Goal: Information Seeking & Learning: Find specific fact

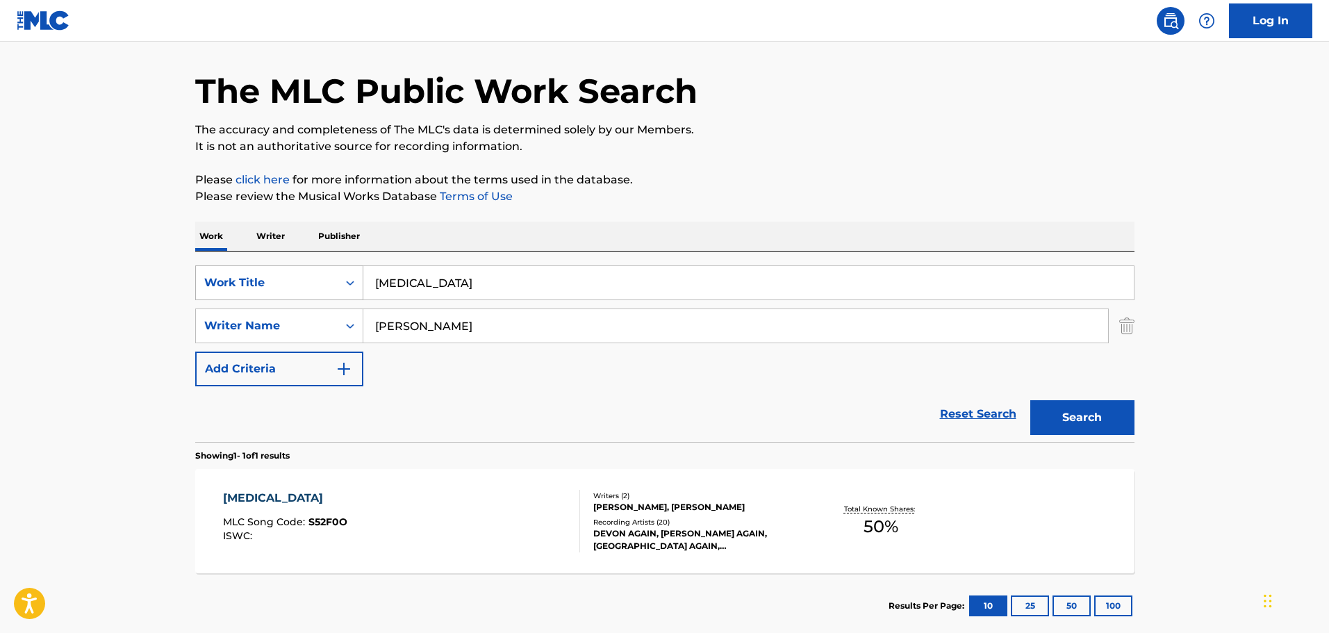
drag, startPoint x: 458, startPoint y: 285, endPoint x: 331, endPoint y: 290, distance: 126.5
click at [331, 290] on div "SearchWithCriteria2882f4b9-66ed-436f-8c6c-c3779062802a Work Title [MEDICAL_DATA]" at bounding box center [664, 282] width 939 height 35
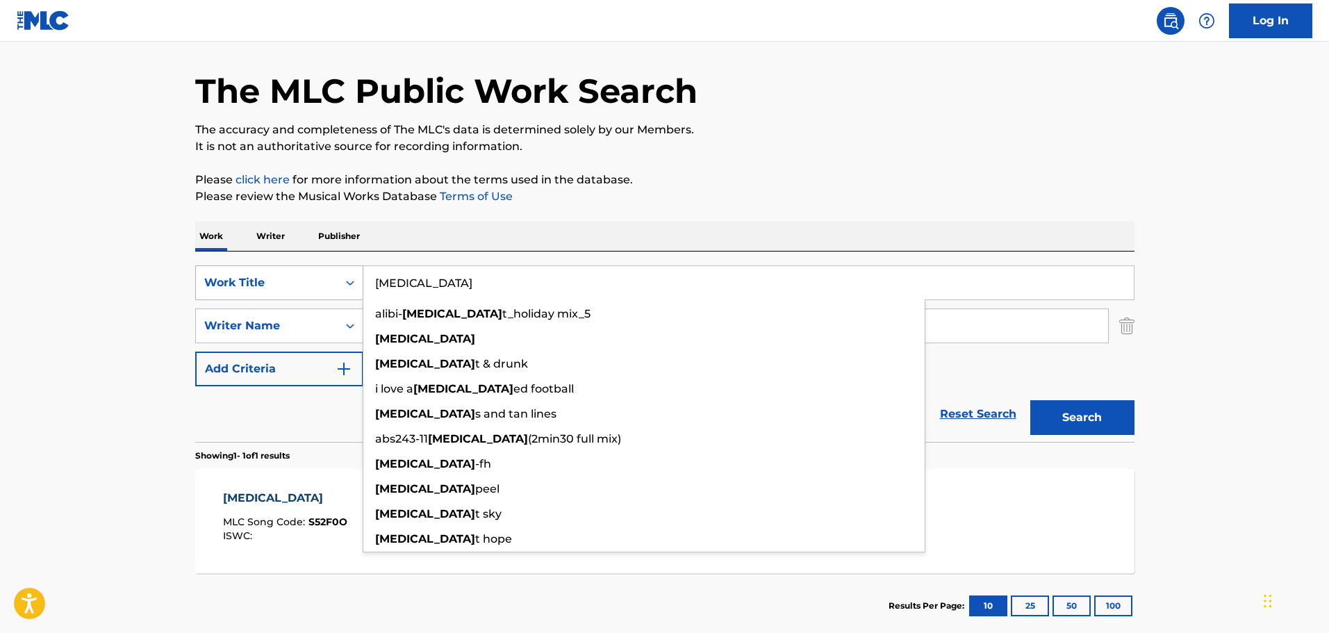
paste input "Til The End of Time"
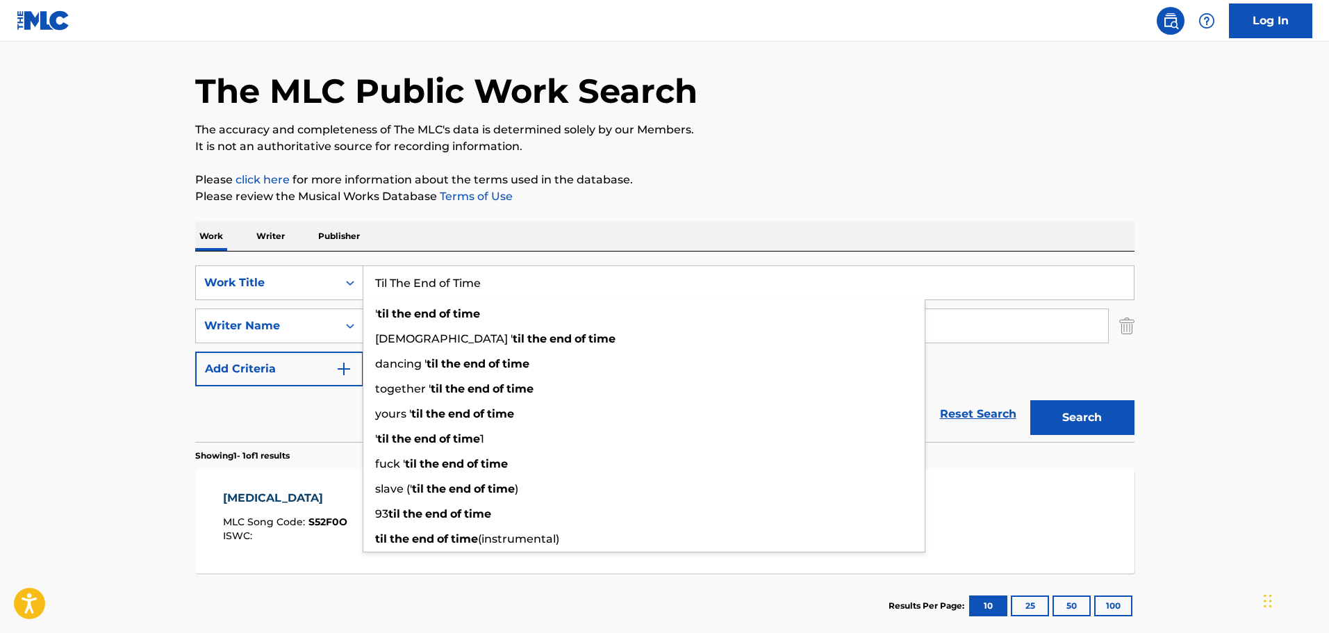
type input "Til The End of Time"
click at [836, 162] on div "The MLC Public Work Search The accuracy and completeness of The MLC's data is d…" at bounding box center [665, 336] width 972 height 606
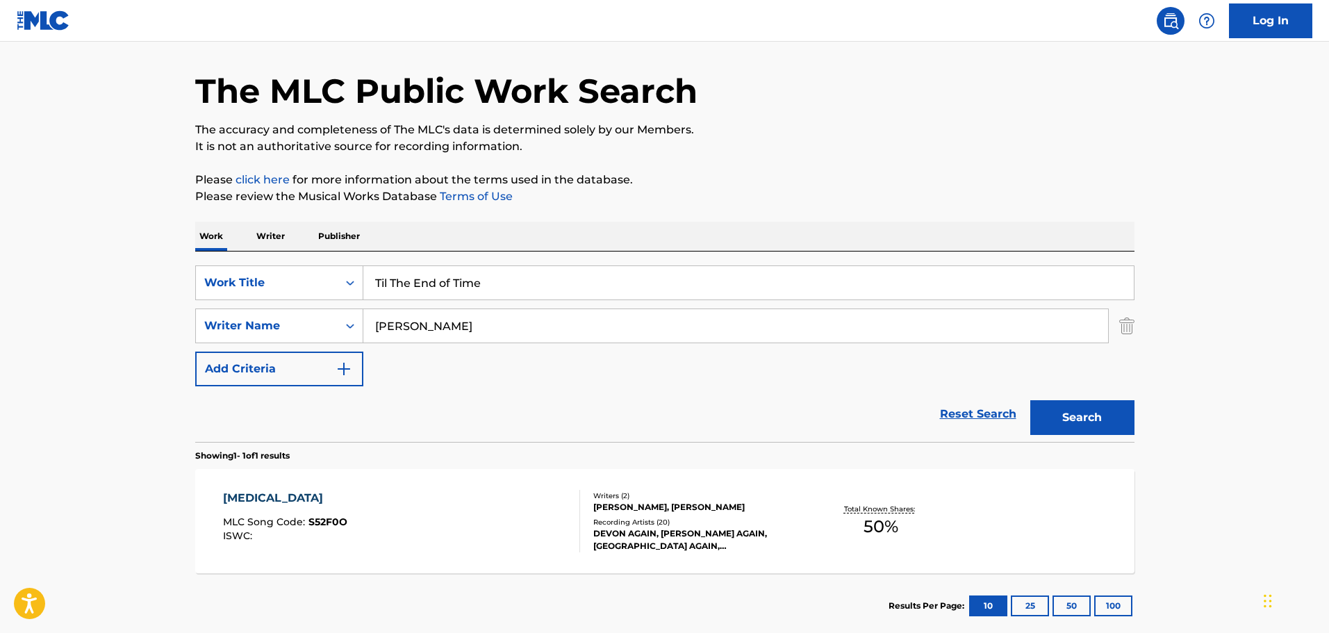
click at [1068, 417] on button "Search" at bounding box center [1082, 417] width 104 height 35
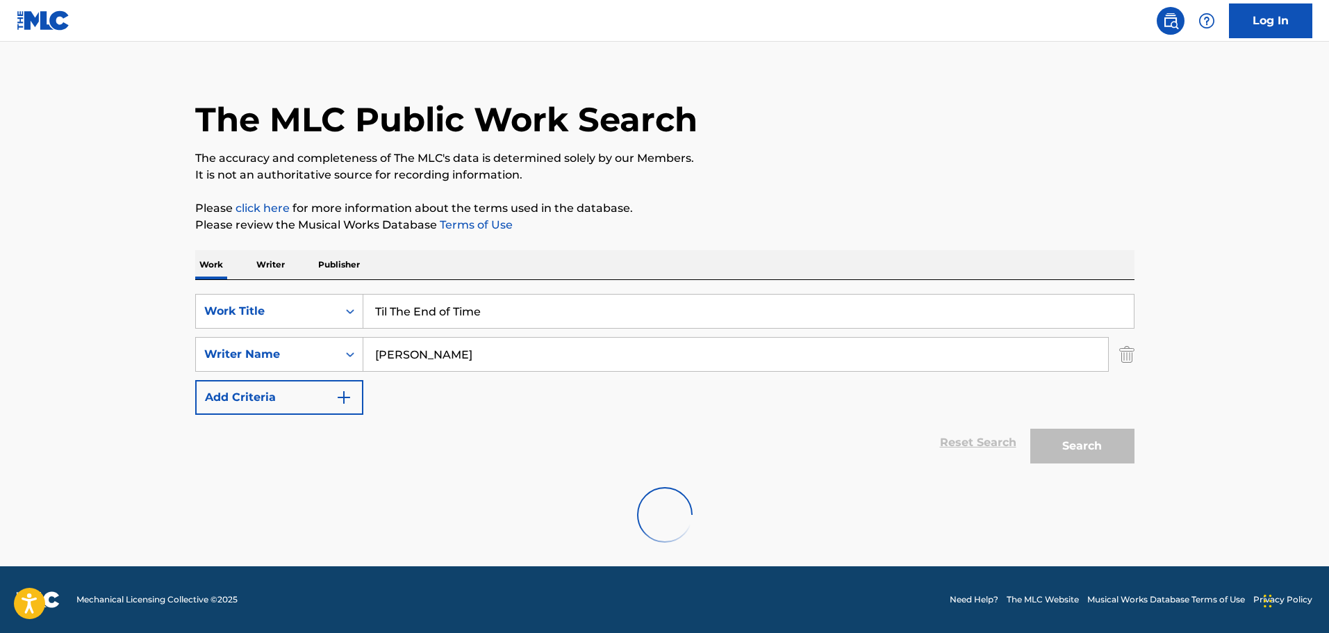
scroll to position [44, 0]
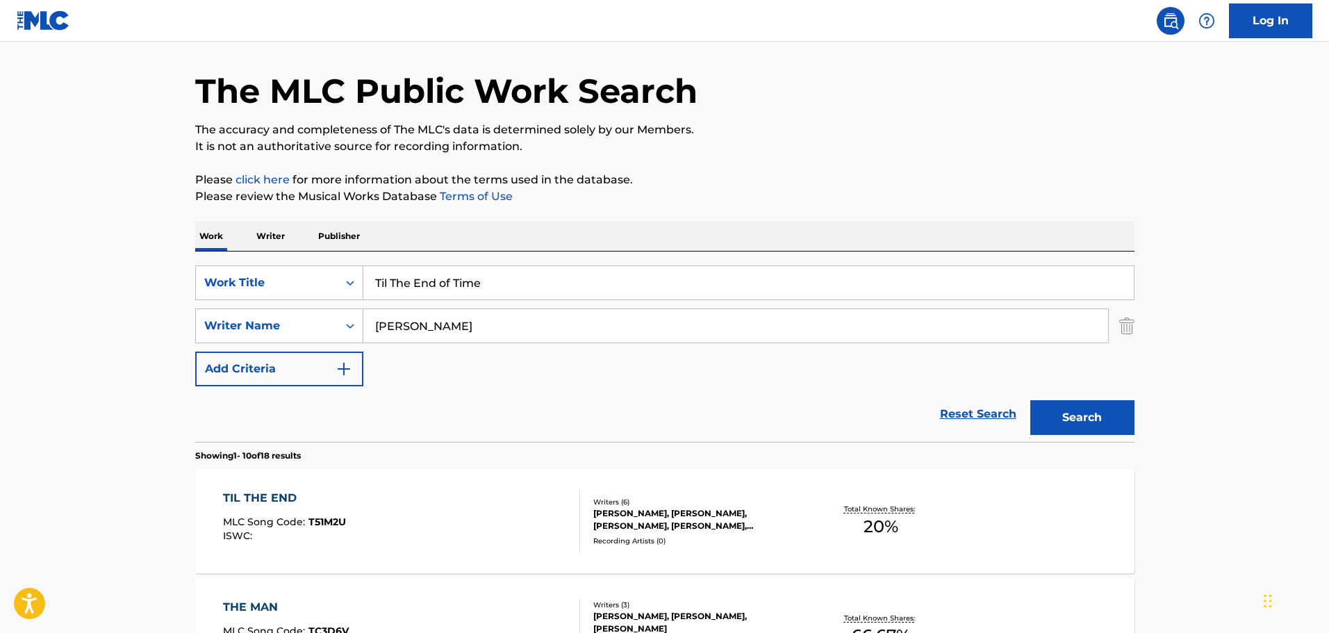
click at [679, 516] on div "[PERSON_NAME], [PERSON_NAME], [PERSON_NAME], [PERSON_NAME], [PERSON_NAME] [PERS…" at bounding box center [698, 519] width 210 height 25
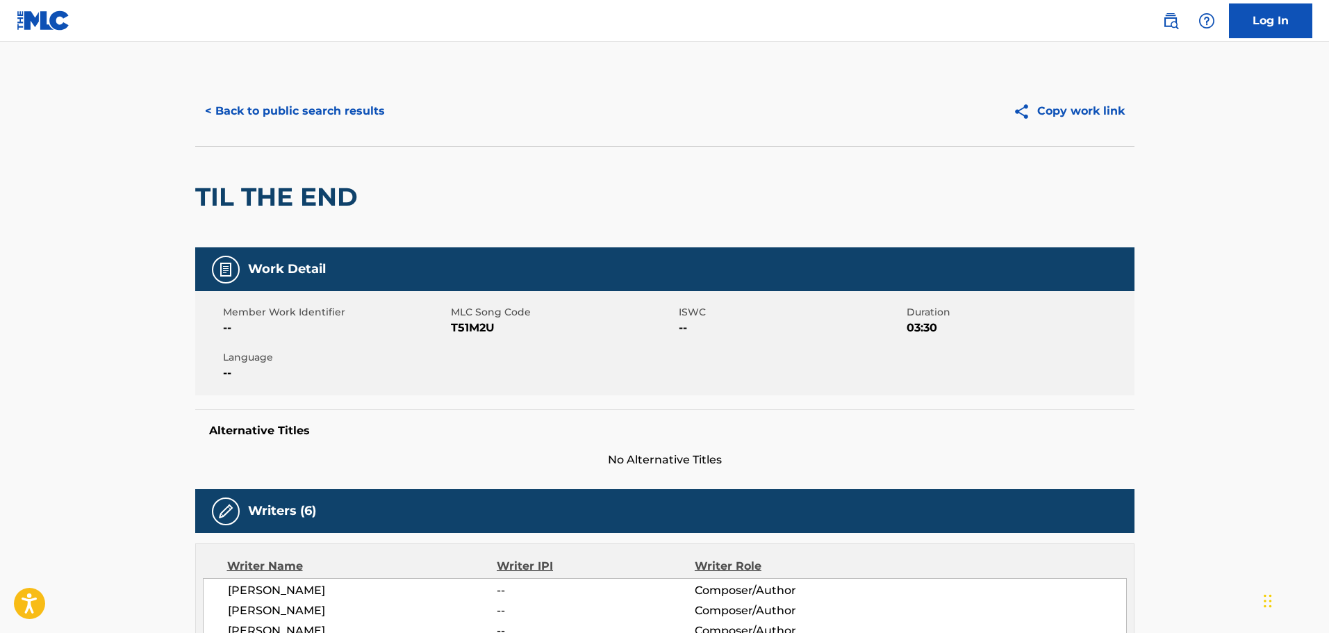
scroll to position [208, 0]
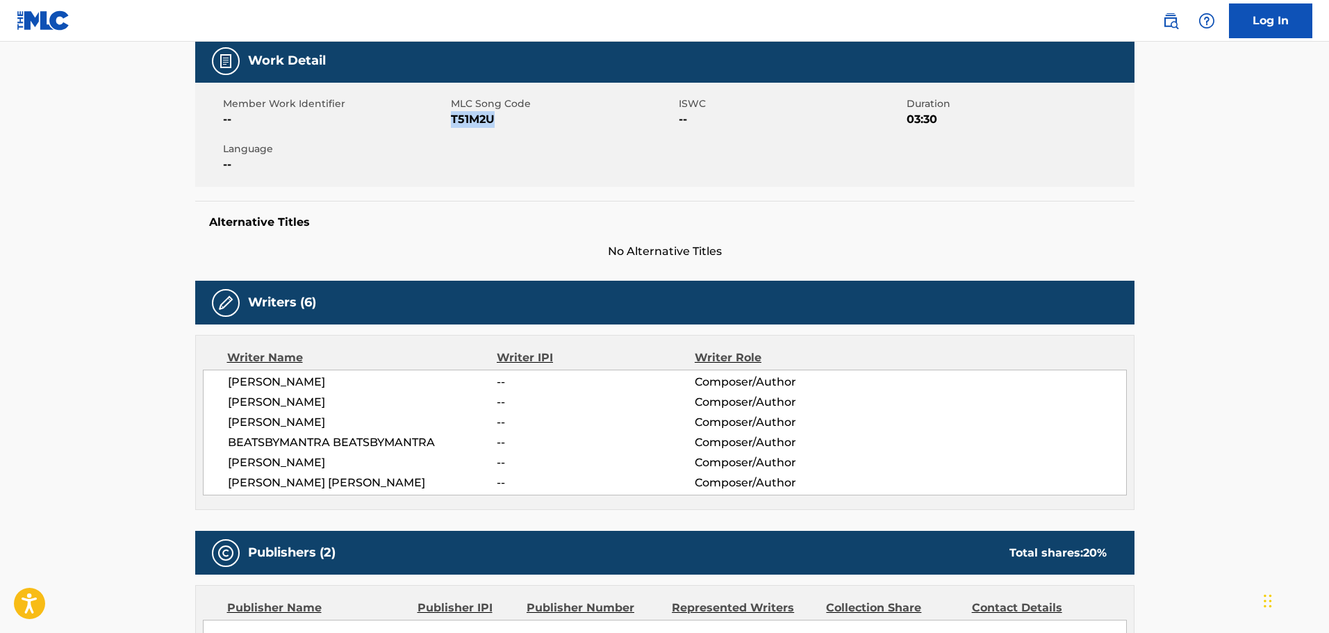
drag, startPoint x: 499, startPoint y: 127, endPoint x: 451, endPoint y: 128, distance: 47.2
click at [451, 128] on div "Member Work Identifier -- MLC Song Code T51M2U ISWC -- Duration 03:30 Language …" at bounding box center [664, 135] width 939 height 104
copy span "T51M2U"
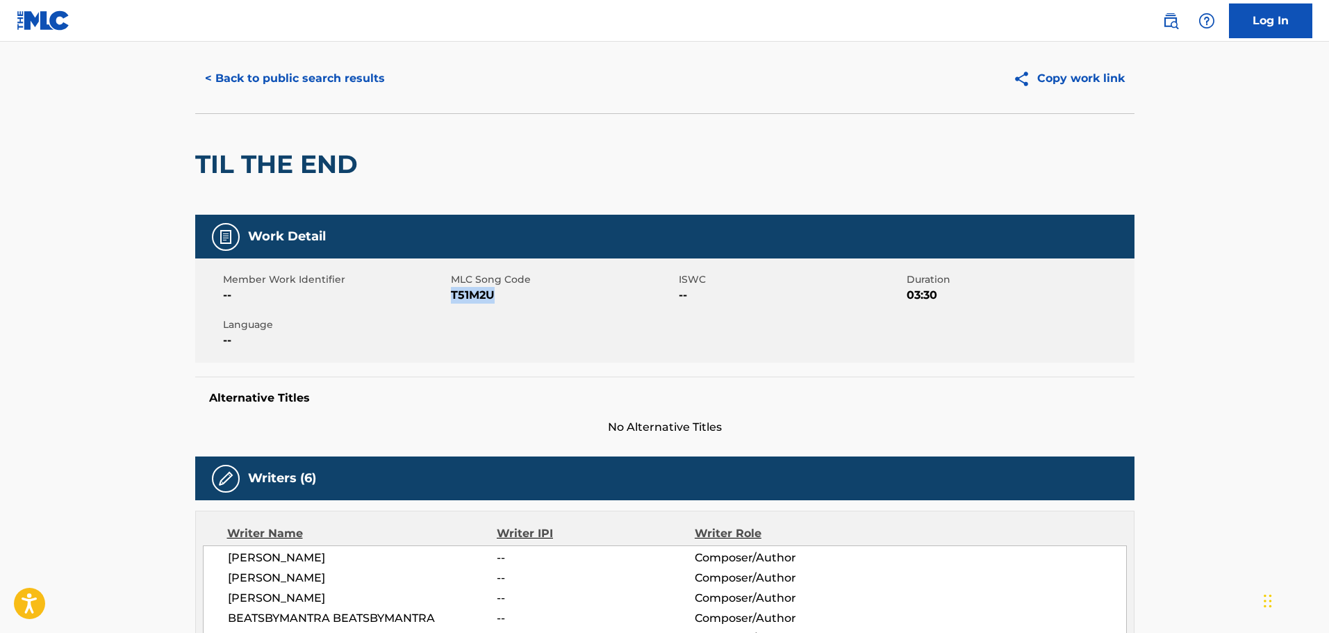
scroll to position [0, 0]
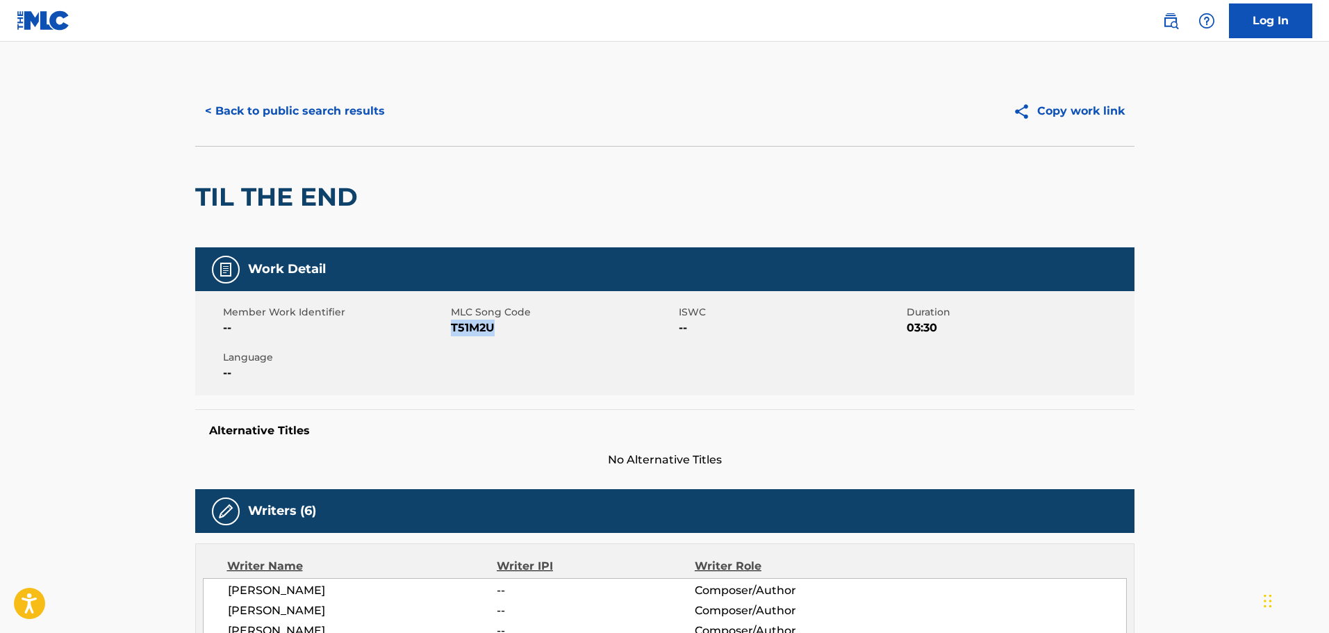
click at [309, 118] on button "< Back to public search results" at bounding box center [294, 111] width 199 height 35
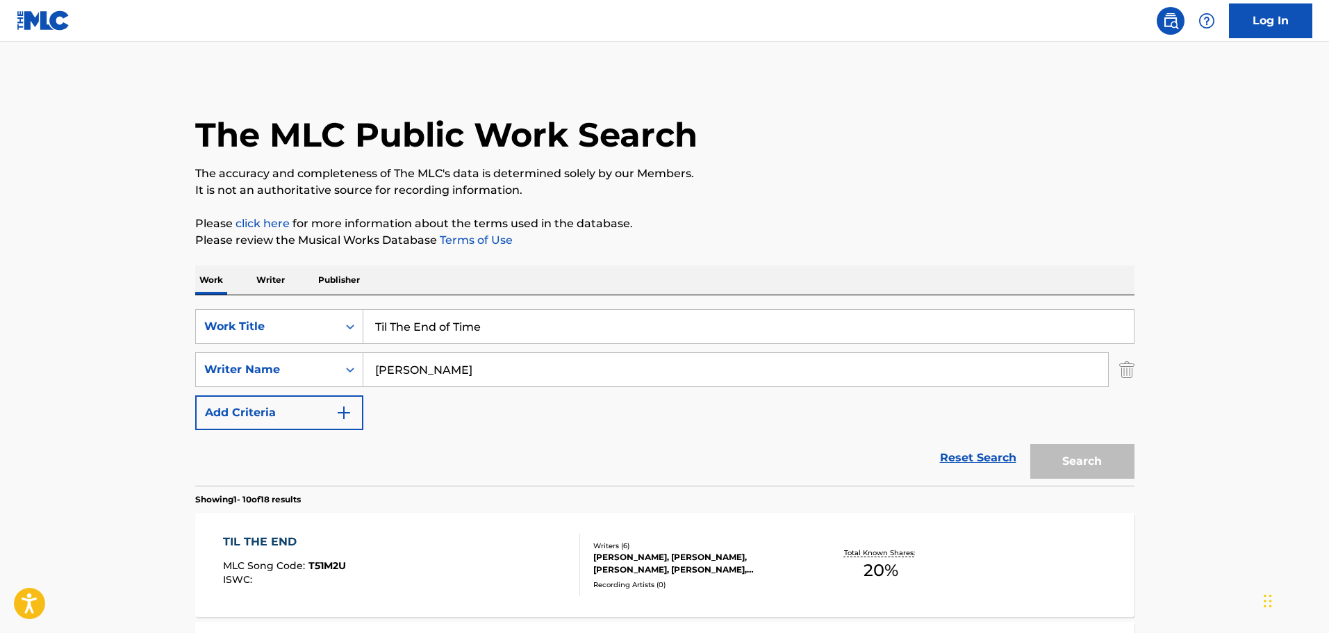
scroll to position [44, 0]
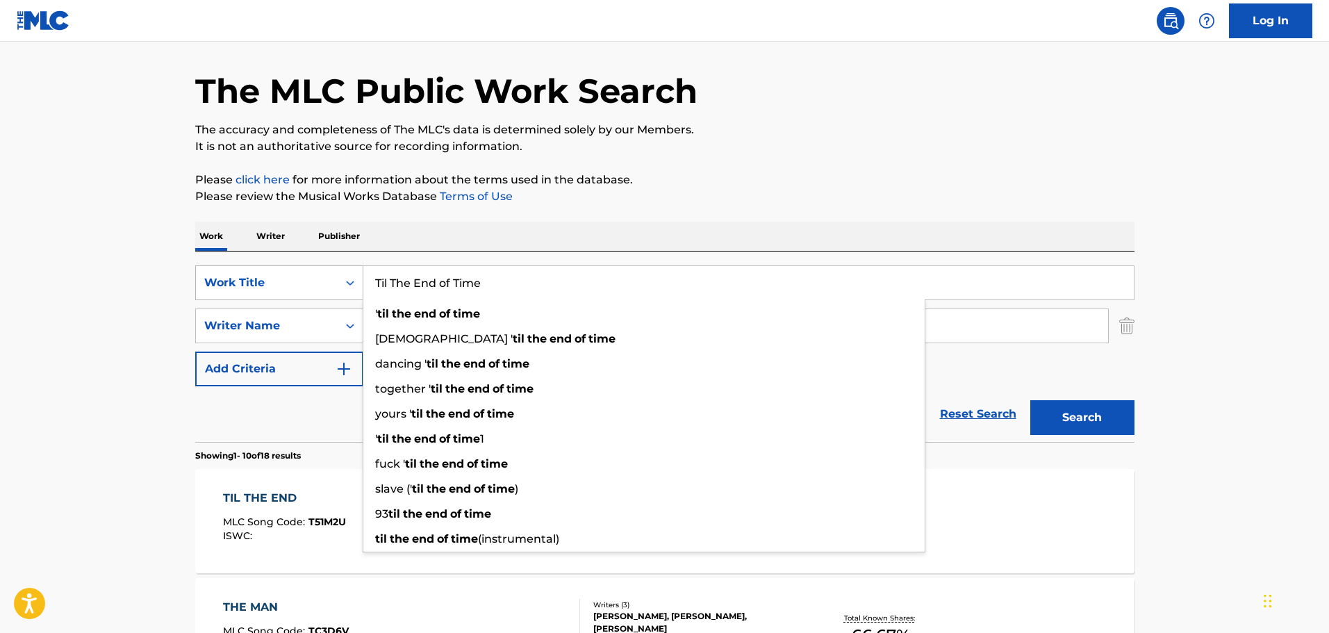
drag, startPoint x: 501, startPoint y: 289, endPoint x: 358, endPoint y: 289, distance: 143.1
click at [358, 289] on div "SearchWithCriteria2882f4b9-66ed-436f-8c6c-c3779062802a Work Title Til The End o…" at bounding box center [664, 282] width 939 height 35
click at [225, 283] on div "Work Title" at bounding box center [266, 282] width 125 height 17
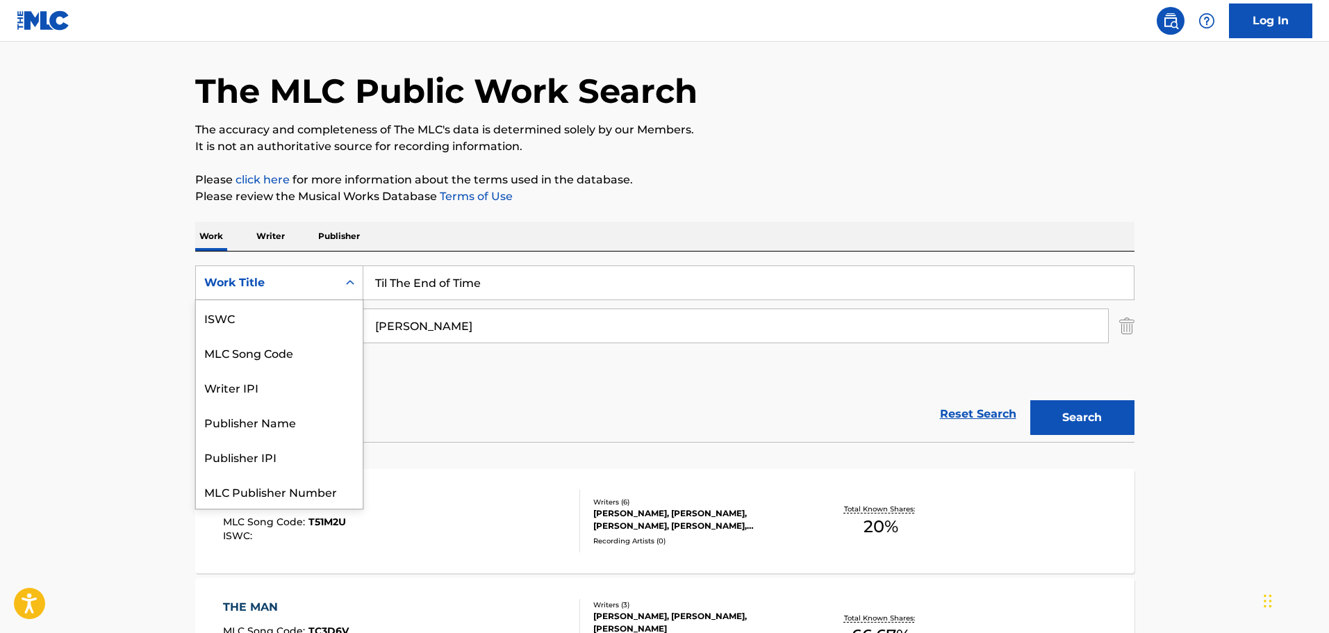
scroll to position [35, 0]
click at [249, 312] on div "MLC Song Code" at bounding box center [279, 317] width 167 height 35
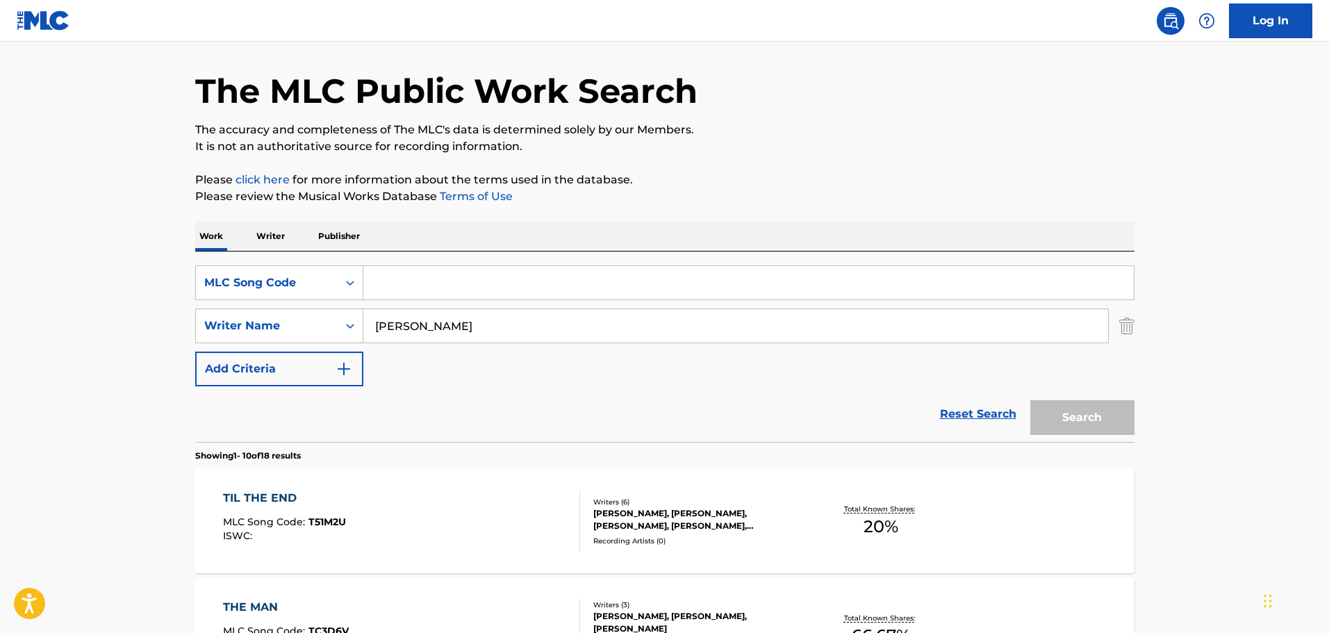
click at [430, 272] on input "Search Form" at bounding box center [748, 282] width 770 height 33
paste input "T51M2U"
type input "T51M2U"
click at [1096, 412] on button "Search" at bounding box center [1082, 417] width 104 height 35
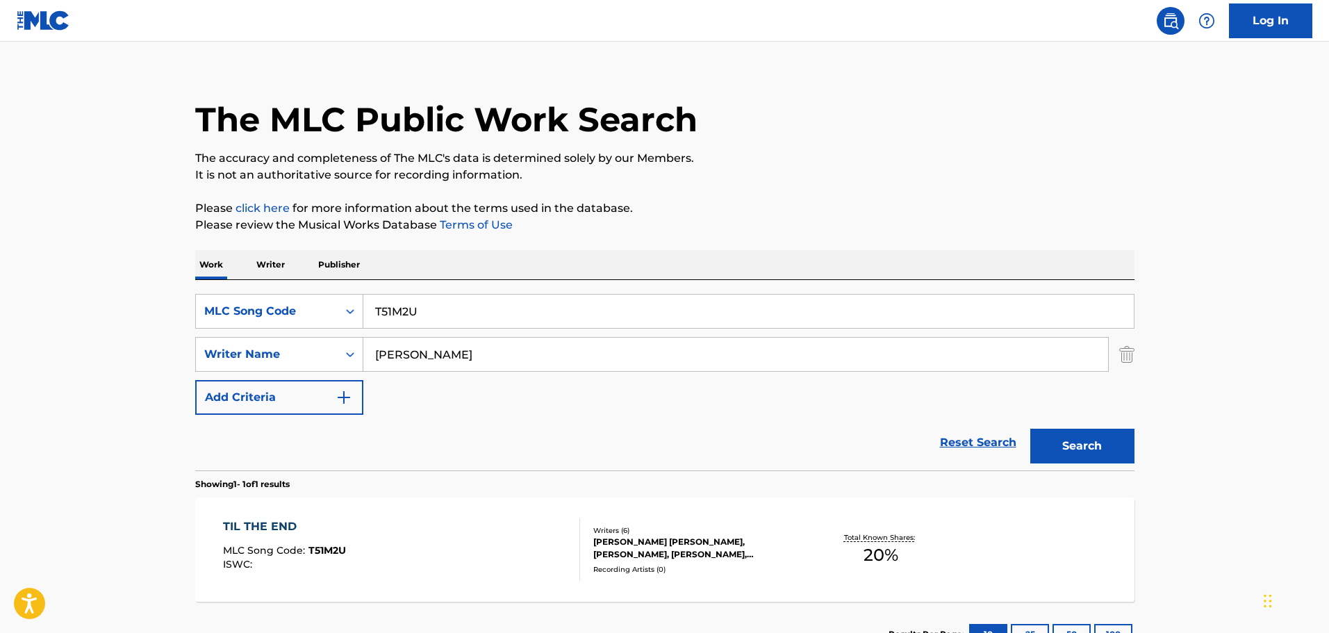
scroll to position [44, 0]
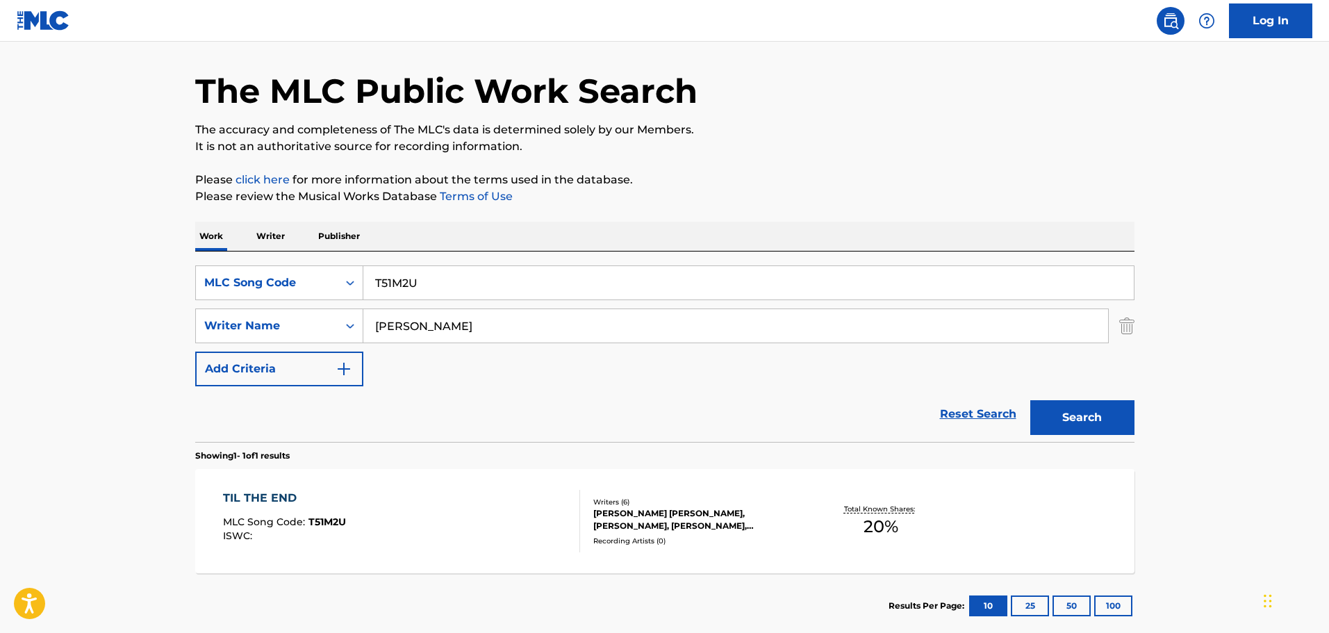
click at [665, 520] on div "[PERSON_NAME] [PERSON_NAME], [PERSON_NAME], [PERSON_NAME], [PERSON_NAME], [PERS…" at bounding box center [698, 519] width 210 height 25
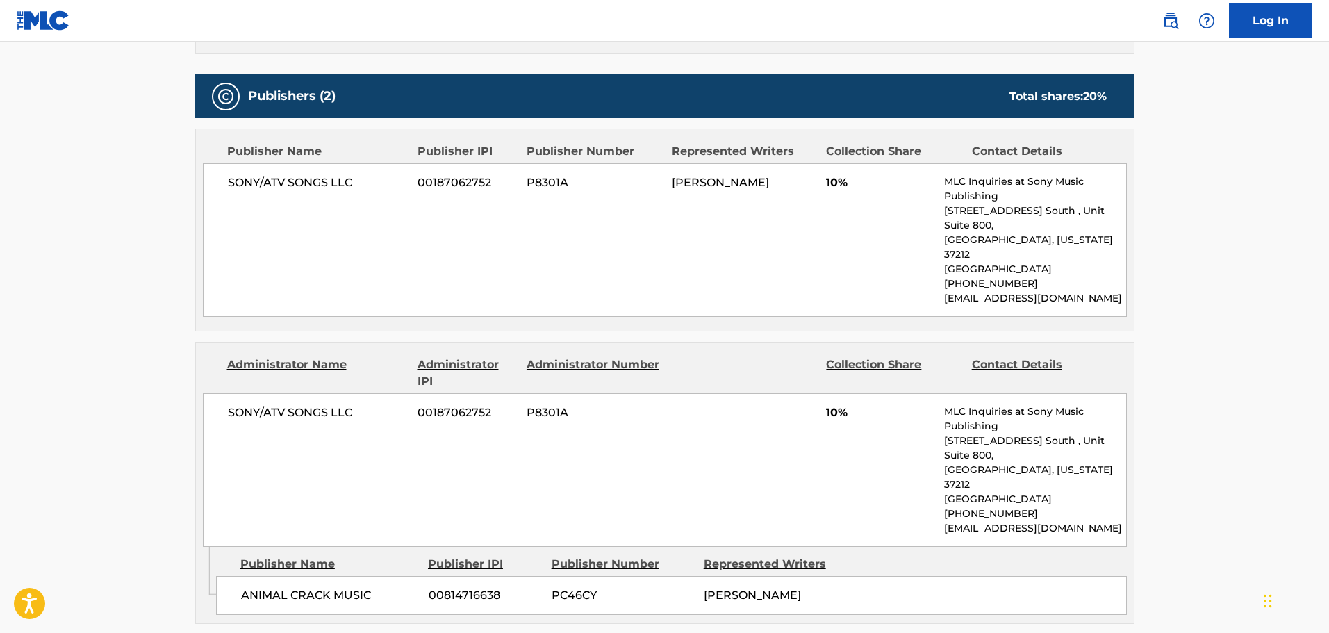
scroll to position [655, 0]
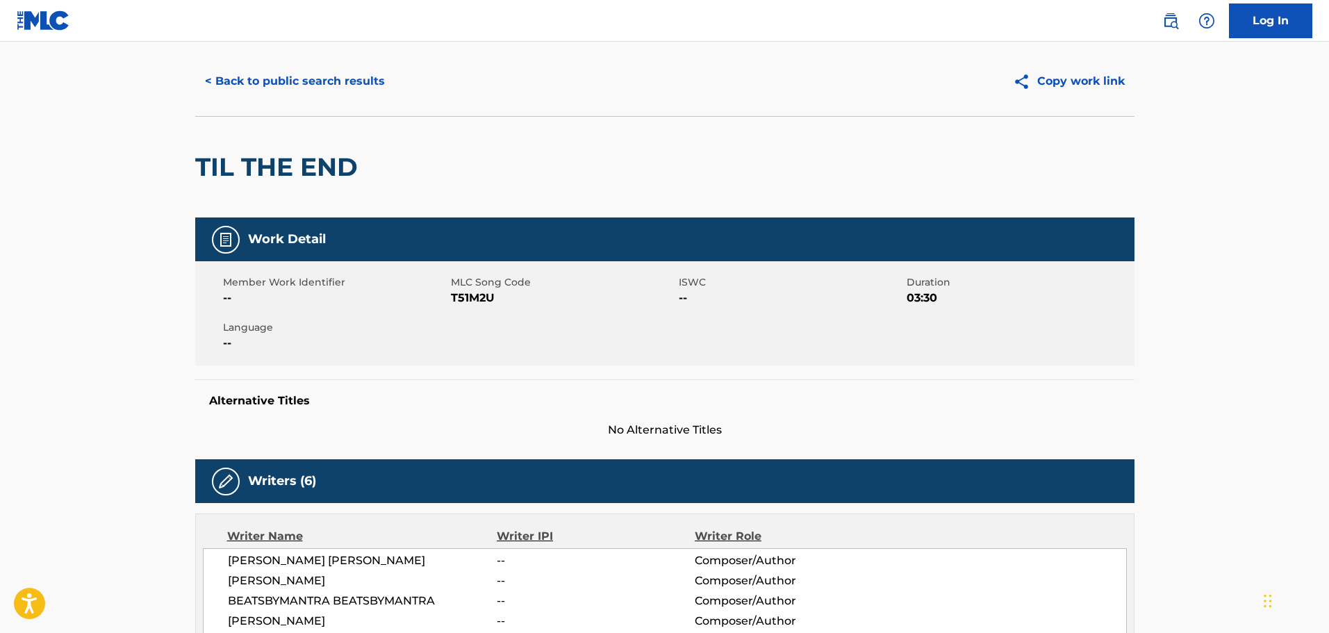
click at [292, 85] on button "< Back to public search results" at bounding box center [294, 81] width 199 height 35
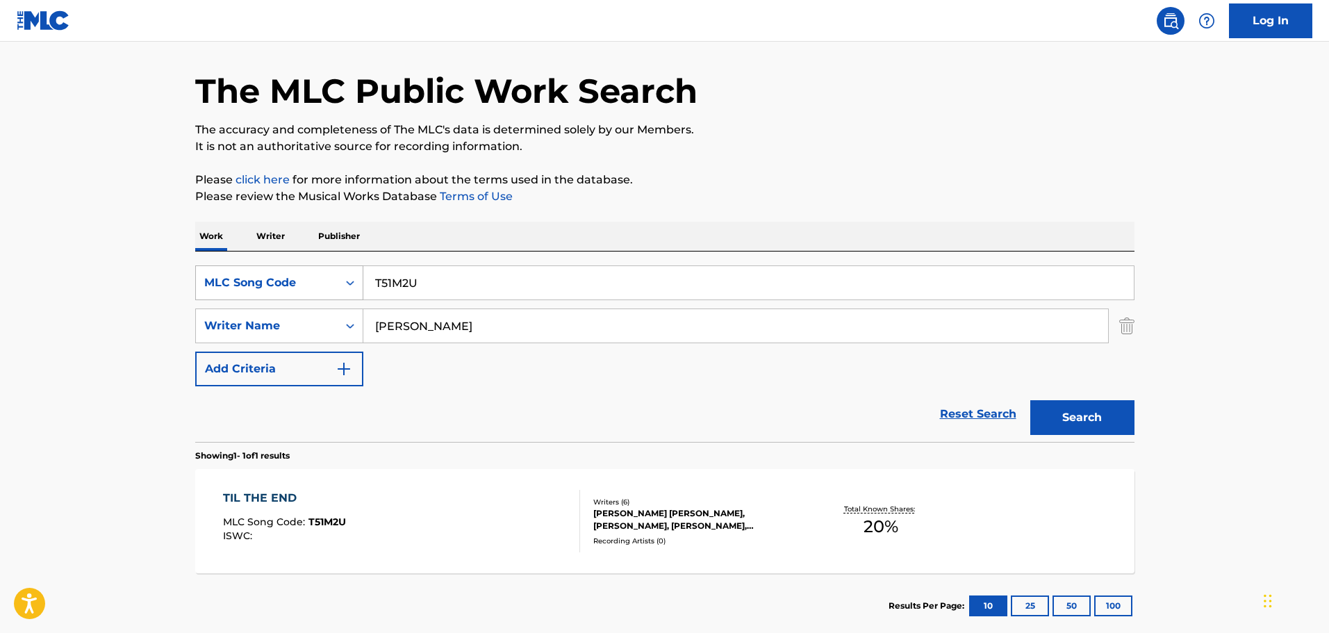
drag, startPoint x: 455, startPoint y: 274, endPoint x: 353, endPoint y: 292, distance: 103.8
click at [353, 292] on div "SearchWithCriteriaf27de402-ffcb-4ffa-be4a-be8045f9bf82 MLC Song Code T51M2U" at bounding box center [664, 282] width 939 height 35
click at [293, 278] on div "MLC Song Code" at bounding box center [266, 282] width 125 height 17
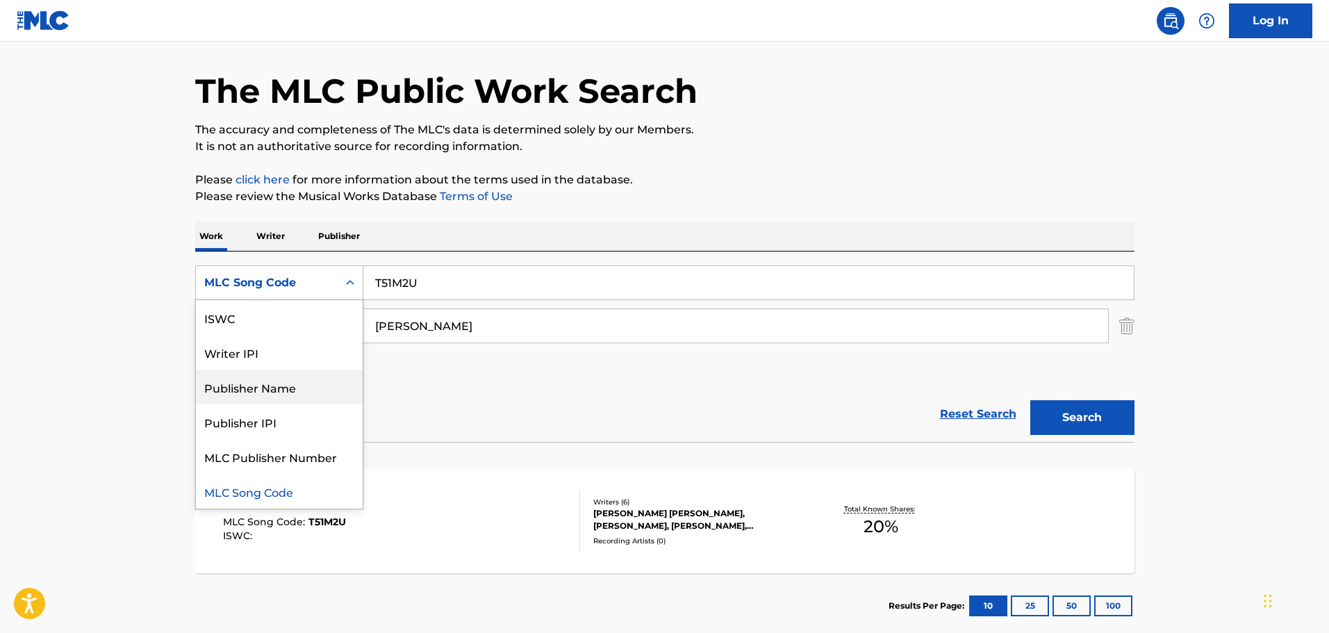
scroll to position [0, 0]
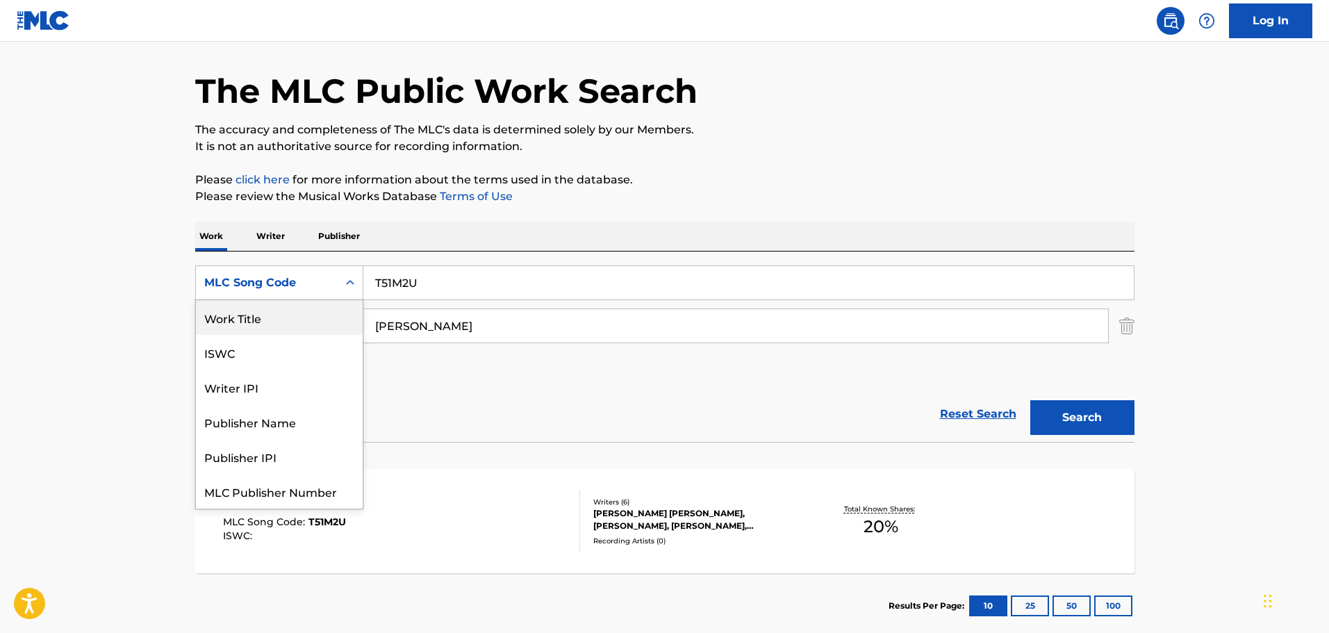
click at [249, 310] on div "Work Title" at bounding box center [279, 317] width 167 height 35
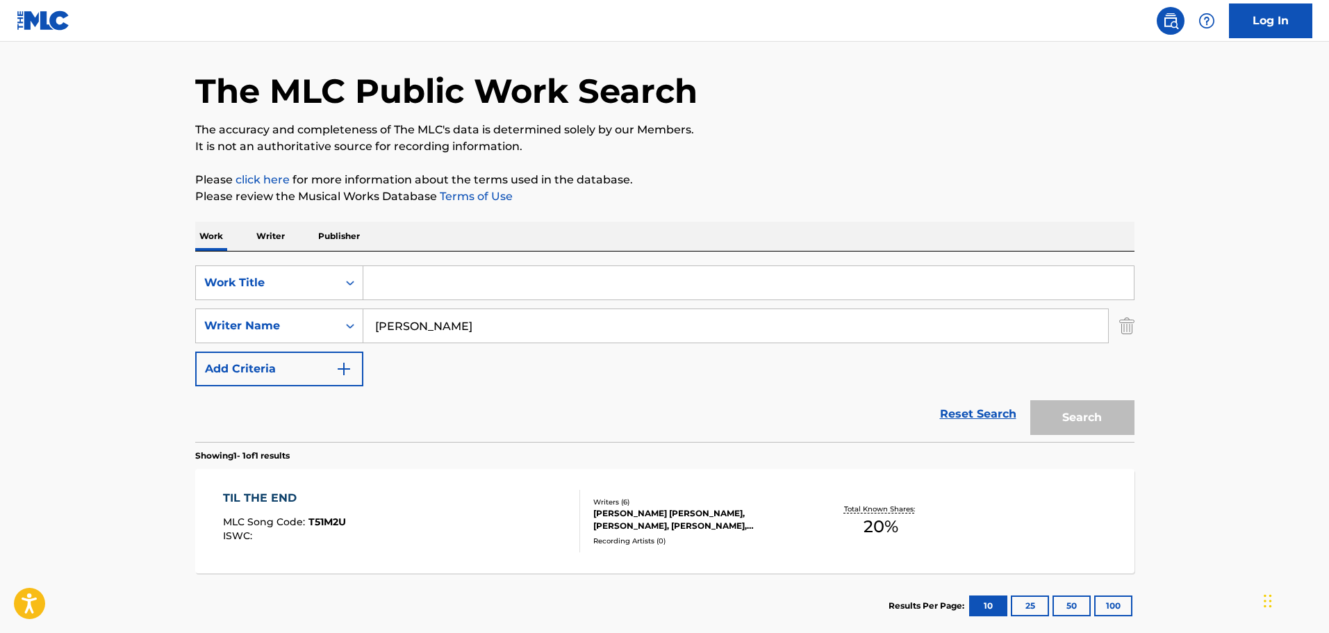
click at [395, 288] on input "Search Form" at bounding box center [748, 282] width 770 height 33
paste input "Poison Fruit"
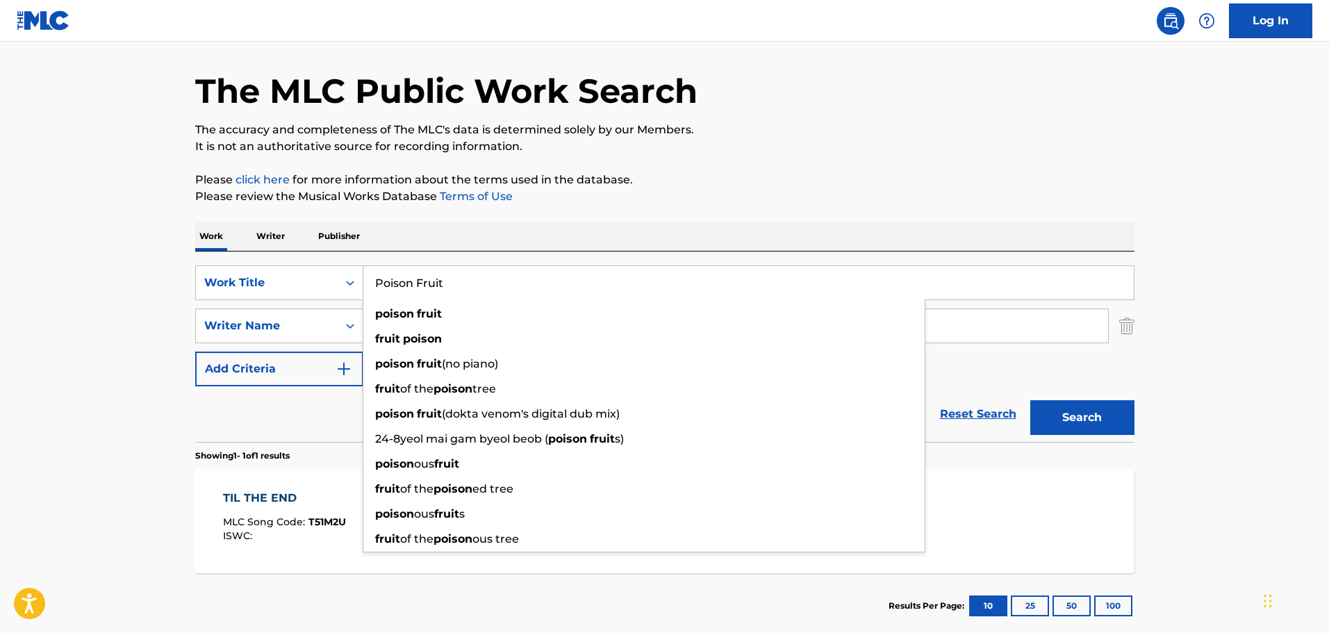
type input "Poison Fruit"
click at [1100, 416] on button "Search" at bounding box center [1082, 417] width 104 height 35
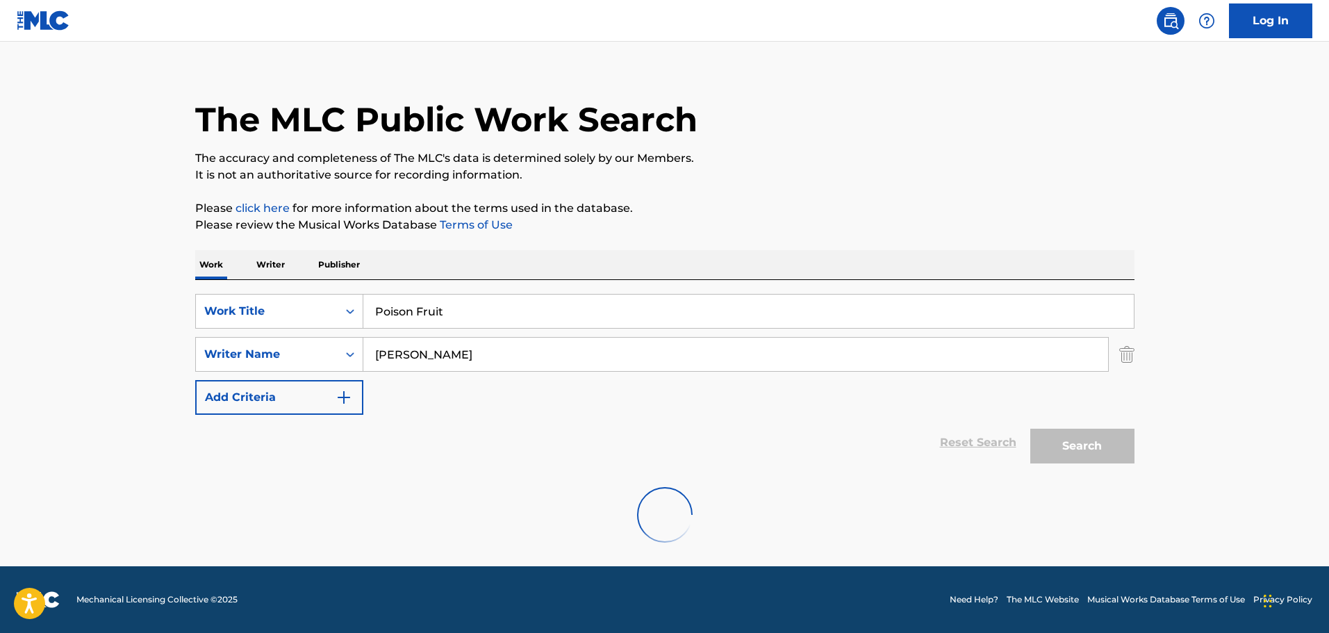
scroll to position [44, 0]
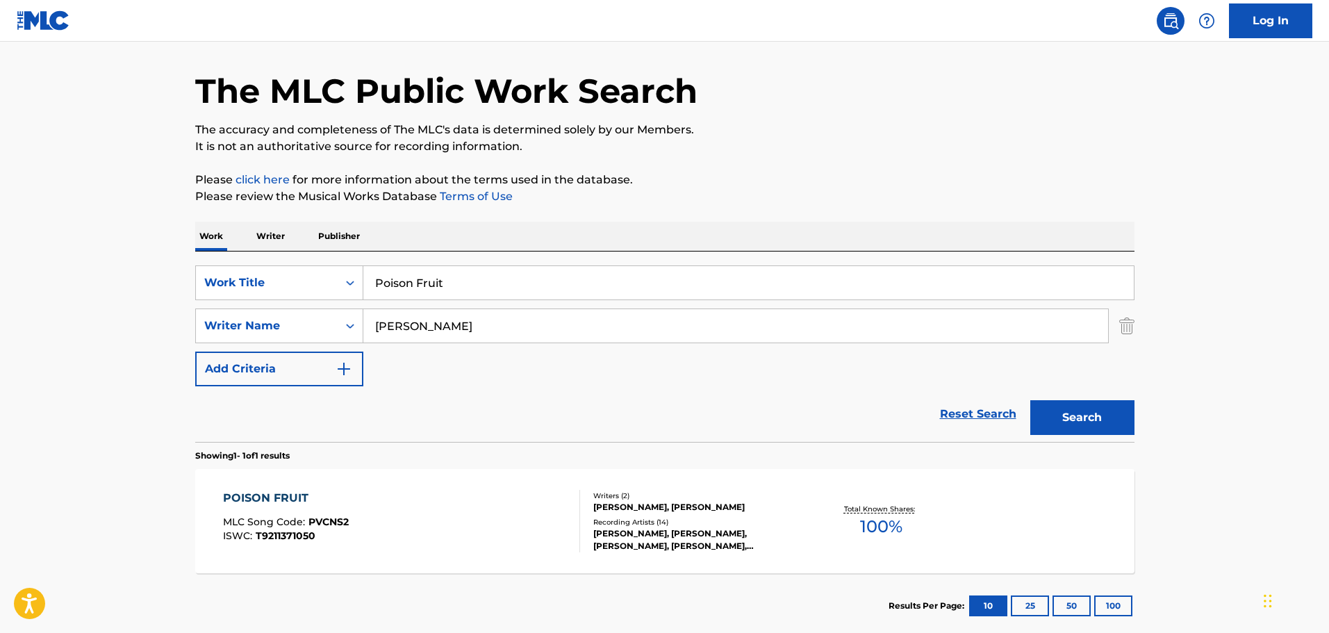
click at [672, 522] on div "Recording Artists ( 14 )" at bounding box center [698, 522] width 210 height 10
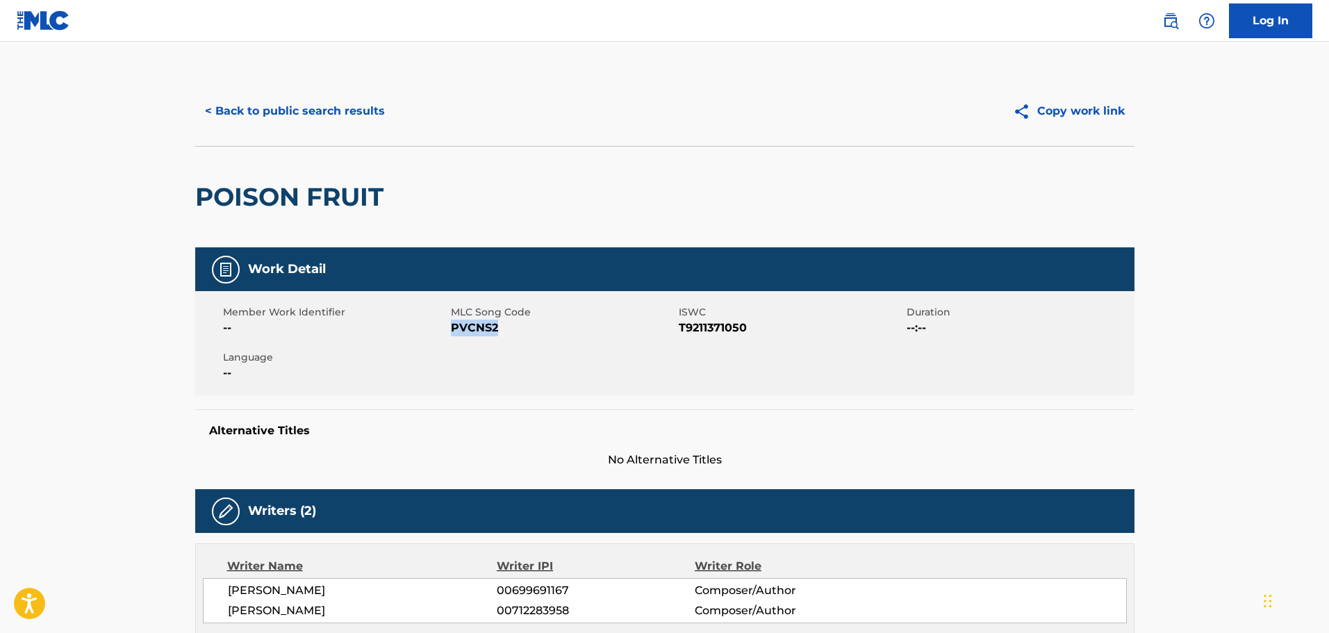
drag, startPoint x: 501, startPoint y: 332, endPoint x: 450, endPoint y: 334, distance: 50.7
click at [451, 334] on span "PVCNS2" at bounding box center [563, 328] width 224 height 17
copy span "PVCNS2"
click at [261, 110] on button "< Back to public search results" at bounding box center [294, 111] width 199 height 35
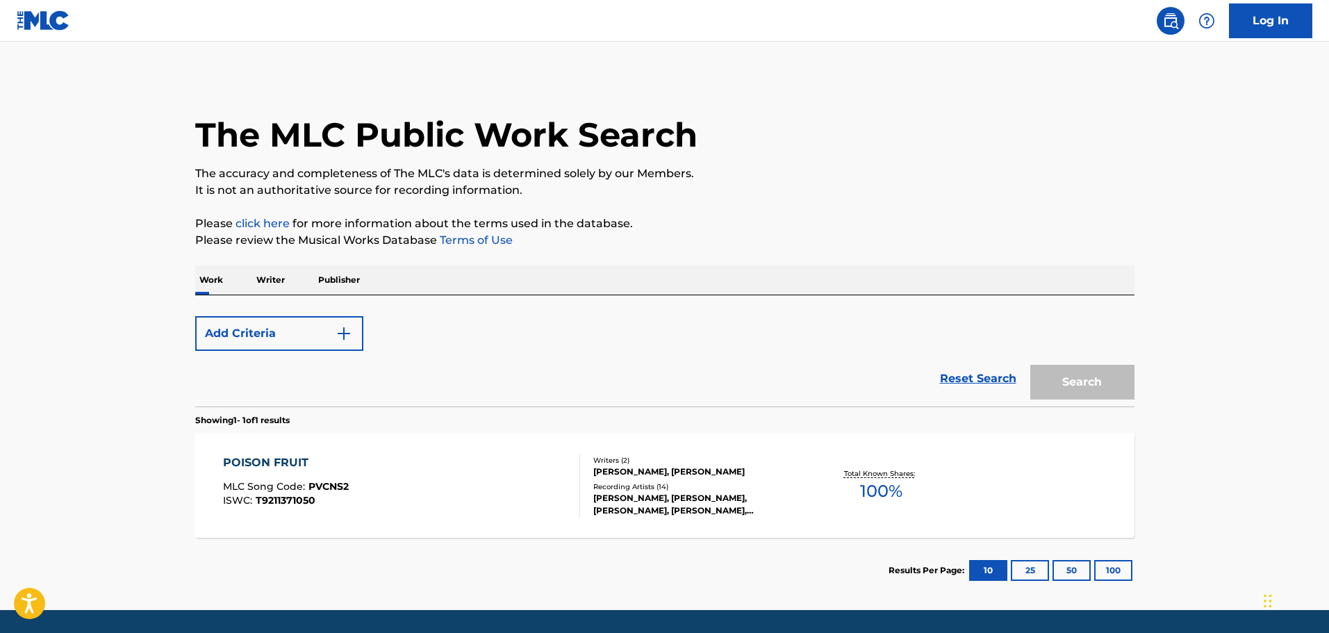
scroll to position [44, 0]
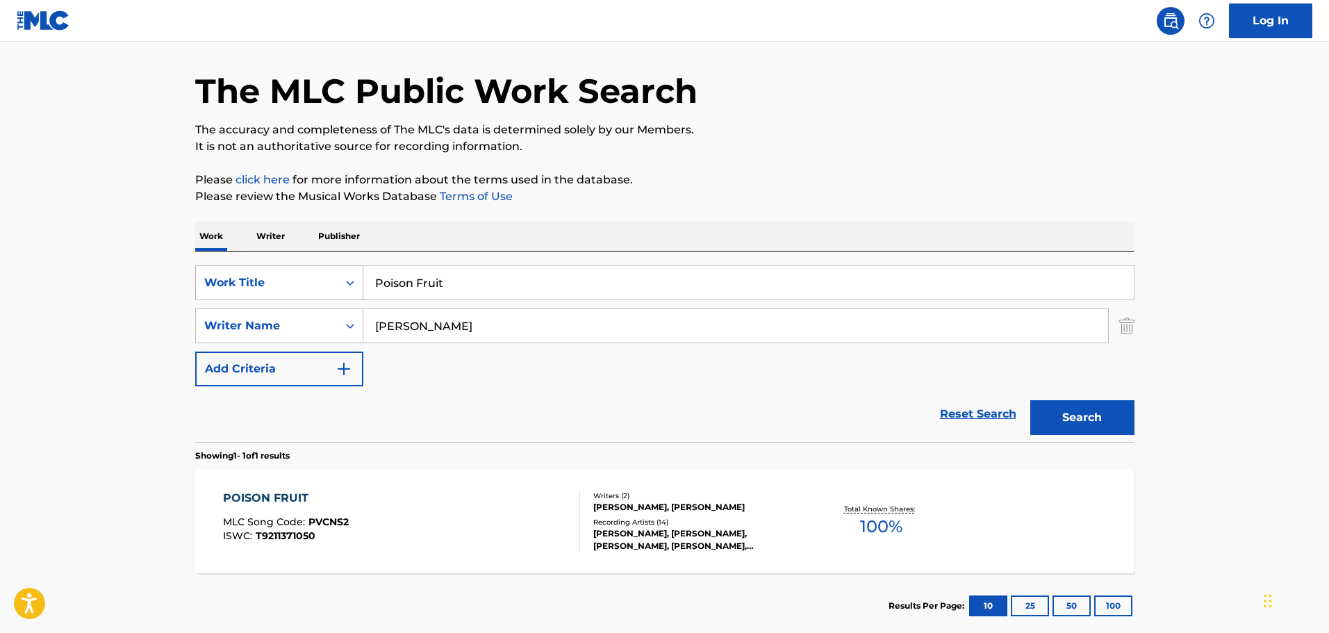
drag, startPoint x: 453, startPoint y: 282, endPoint x: 351, endPoint y: 274, distance: 101.7
click at [351, 274] on div "SearchWithCriteriadf4d6988-2702-454b-8817-0359561d9a85 Work Title Poison Fruit" at bounding box center [664, 282] width 939 height 35
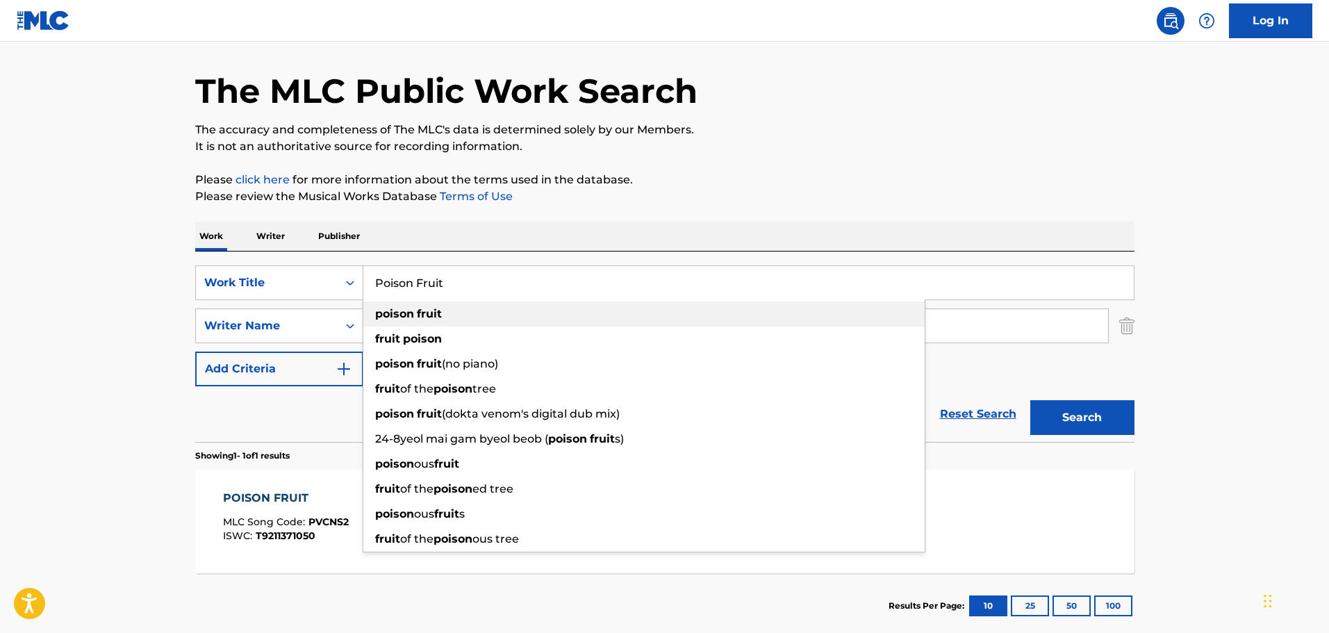
paste input "ame Pame"
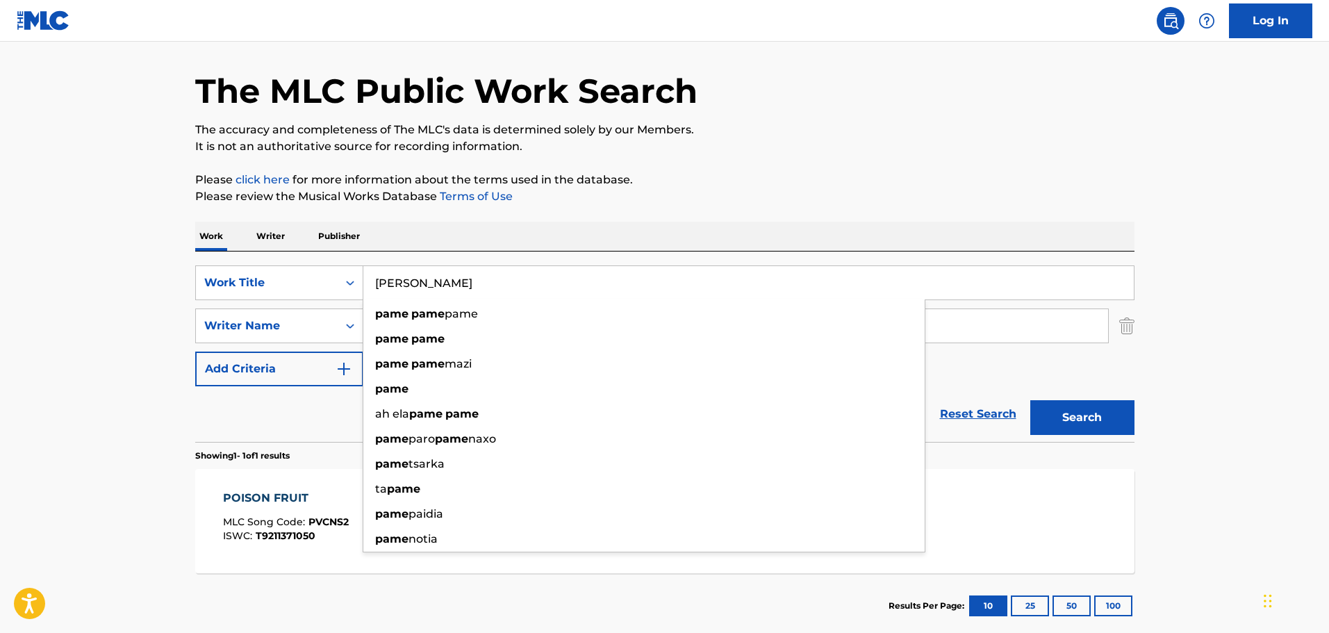
type input "[PERSON_NAME]"
click at [1011, 160] on div "The MLC Public Work Search The accuracy and completeness of The MLC's data is d…" at bounding box center [665, 336] width 972 height 606
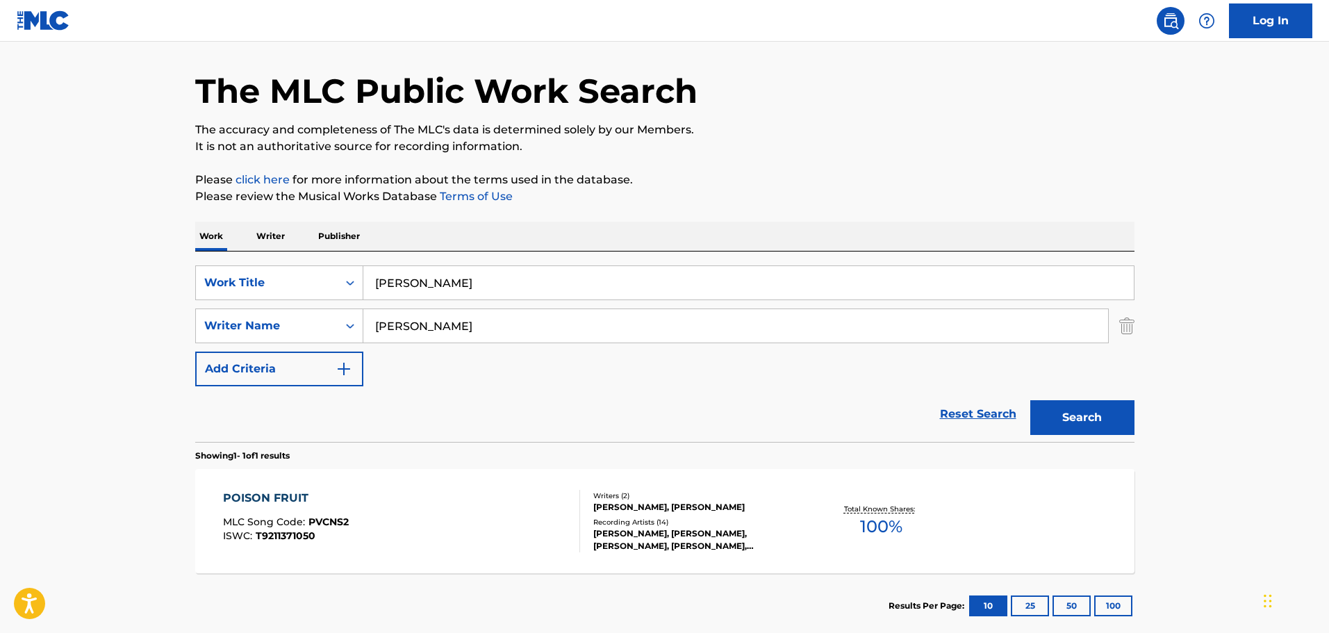
click at [1063, 418] on button "Search" at bounding box center [1082, 417] width 104 height 35
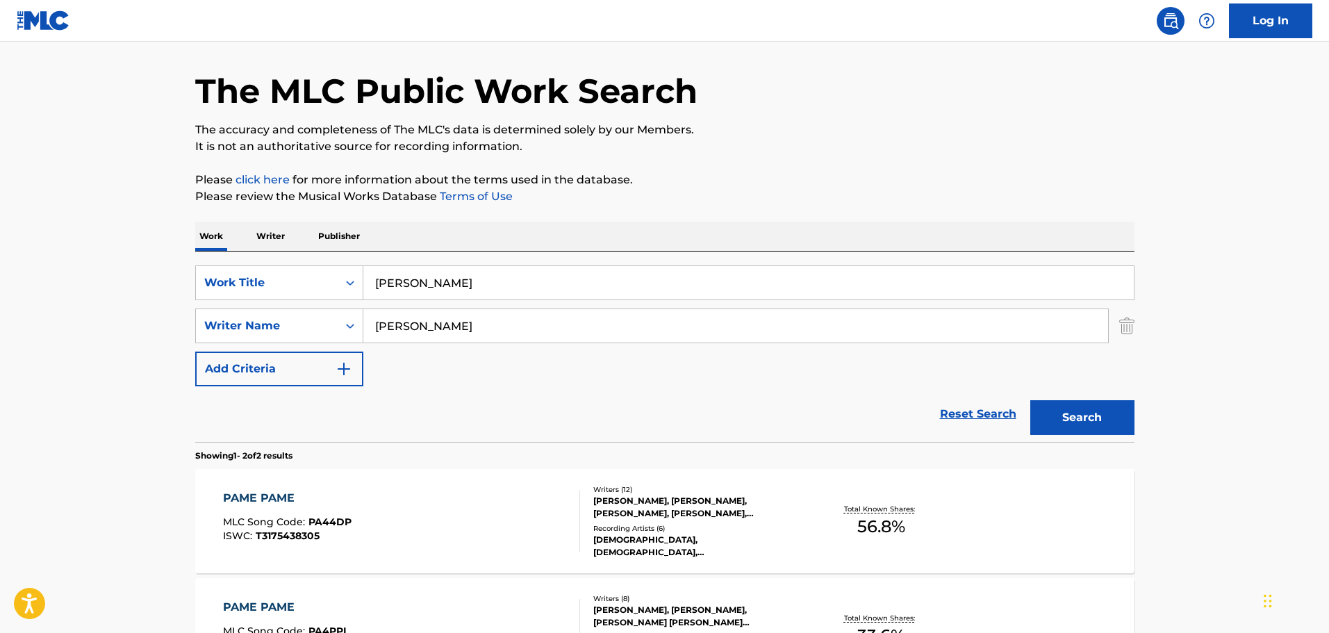
scroll to position [183, 0]
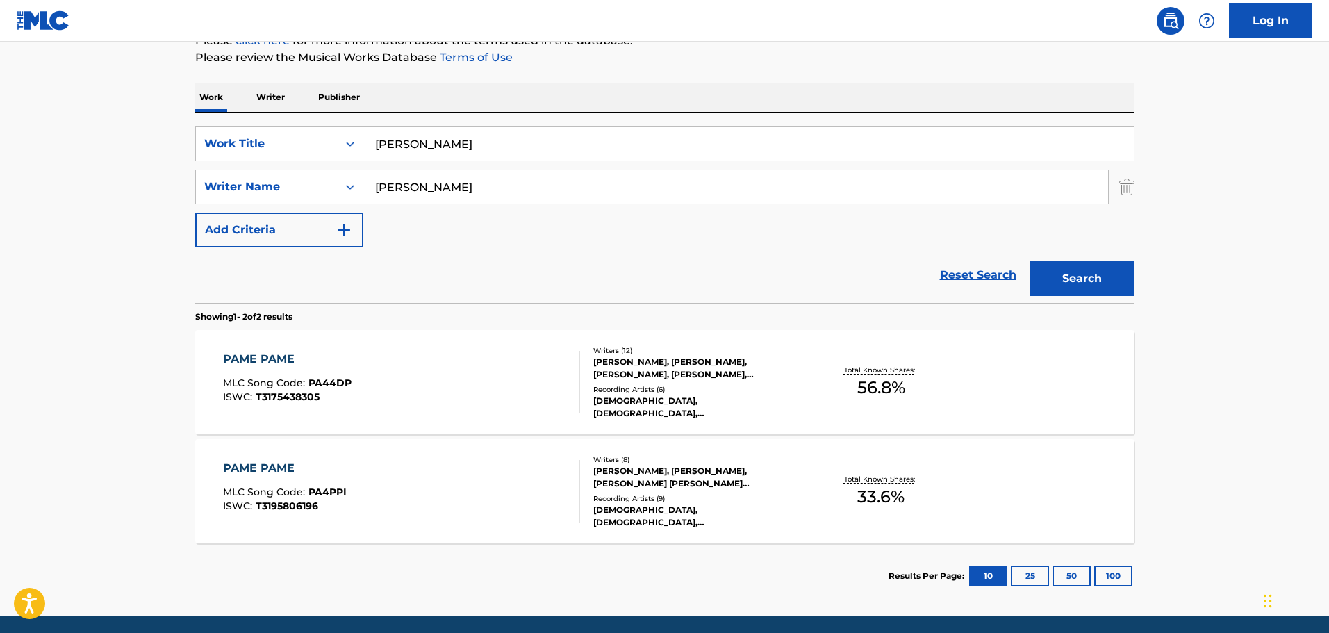
click at [634, 369] on div "[PERSON_NAME], [PERSON_NAME], [PERSON_NAME], [PERSON_NAME], [PERSON_NAME], [PER…" at bounding box center [698, 368] width 210 height 25
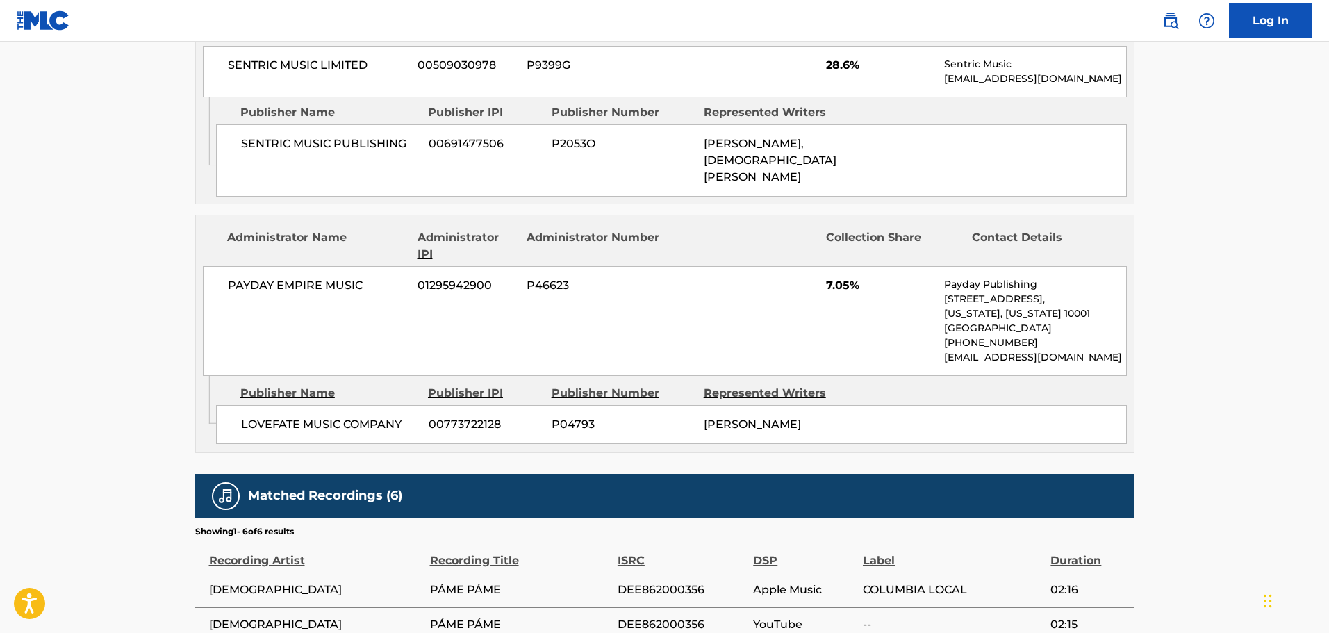
scroll to position [1246, 0]
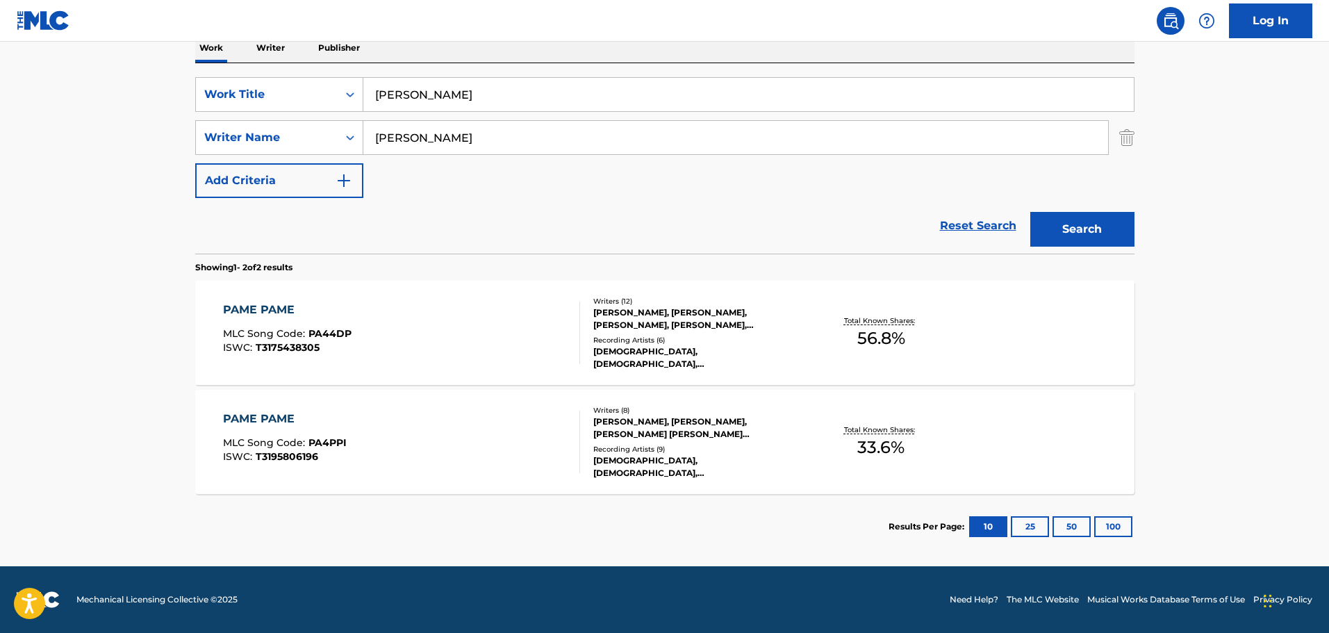
scroll to position [232, 0]
click at [645, 429] on div "[PERSON_NAME], [PERSON_NAME], [PERSON_NAME] [PERSON_NAME] [PERSON_NAME], [PERSO…" at bounding box center [698, 427] width 210 height 25
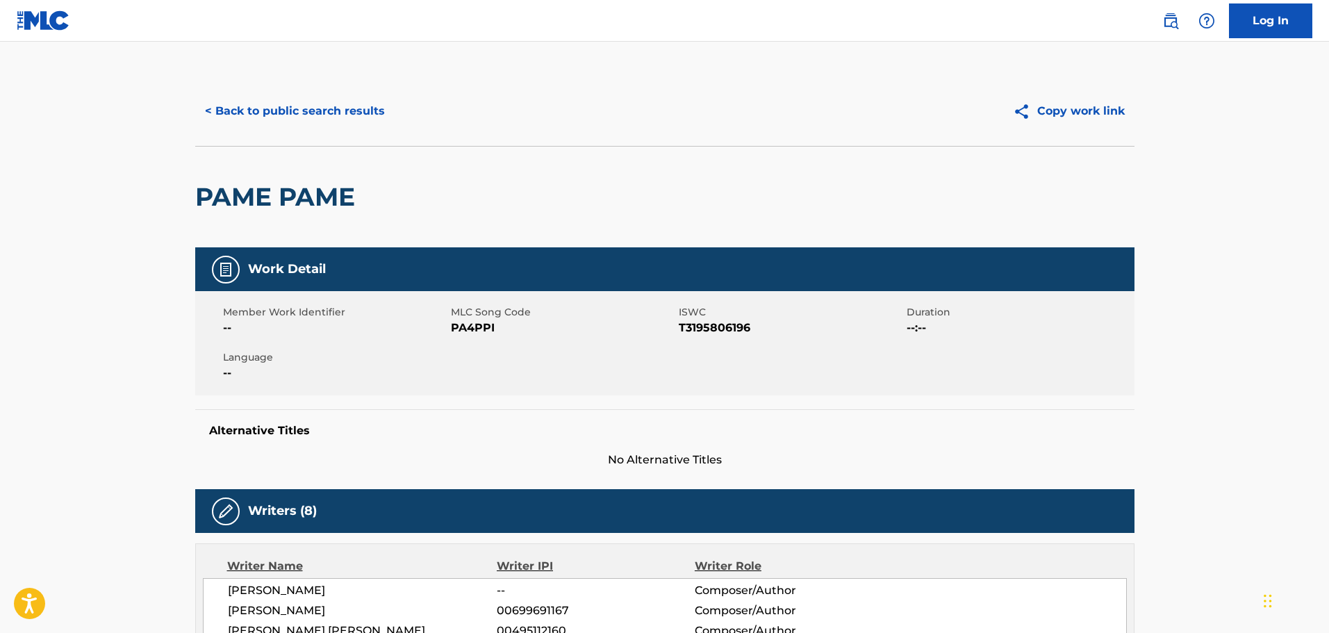
click at [320, 113] on button "< Back to public search results" at bounding box center [294, 111] width 199 height 35
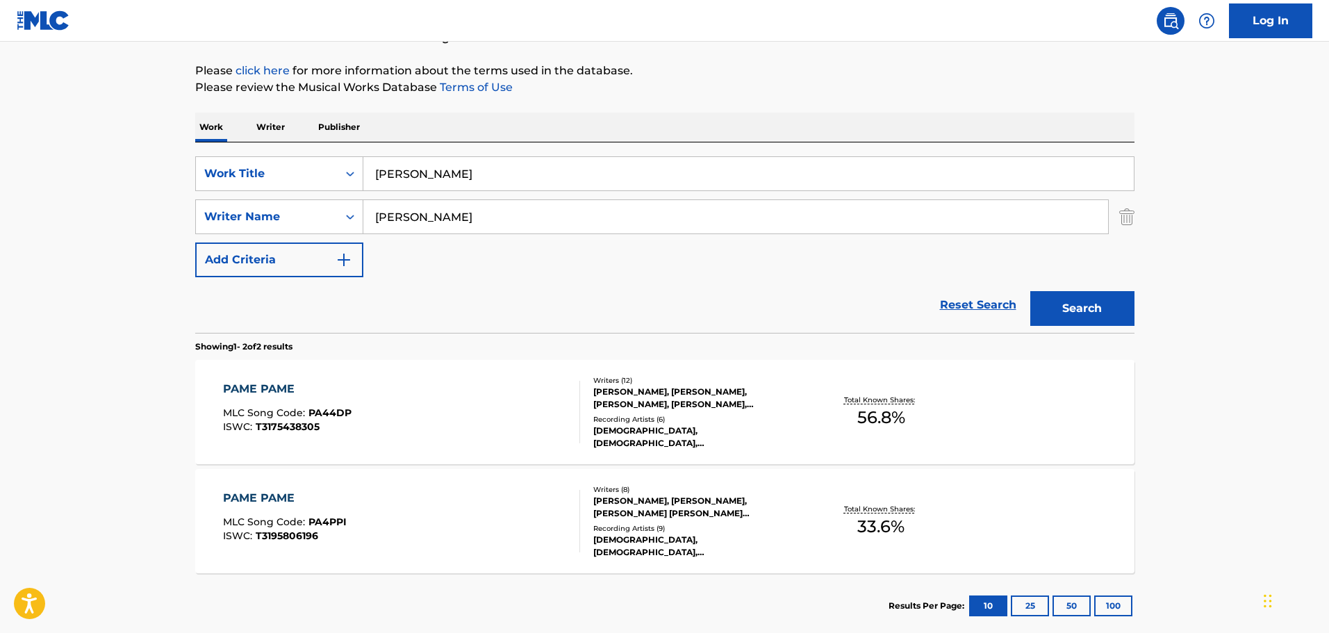
click at [648, 395] on div "[PERSON_NAME], [PERSON_NAME], [PERSON_NAME], [PERSON_NAME], [PERSON_NAME], [PER…" at bounding box center [698, 397] width 210 height 25
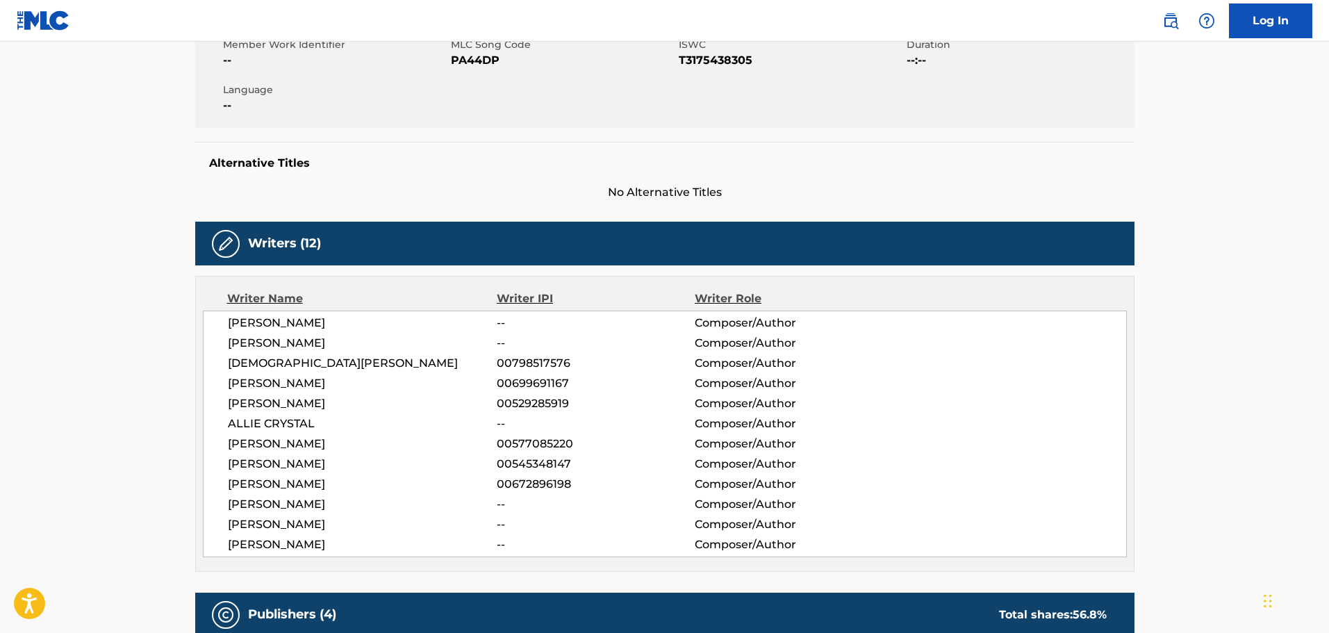
scroll to position [208, 0]
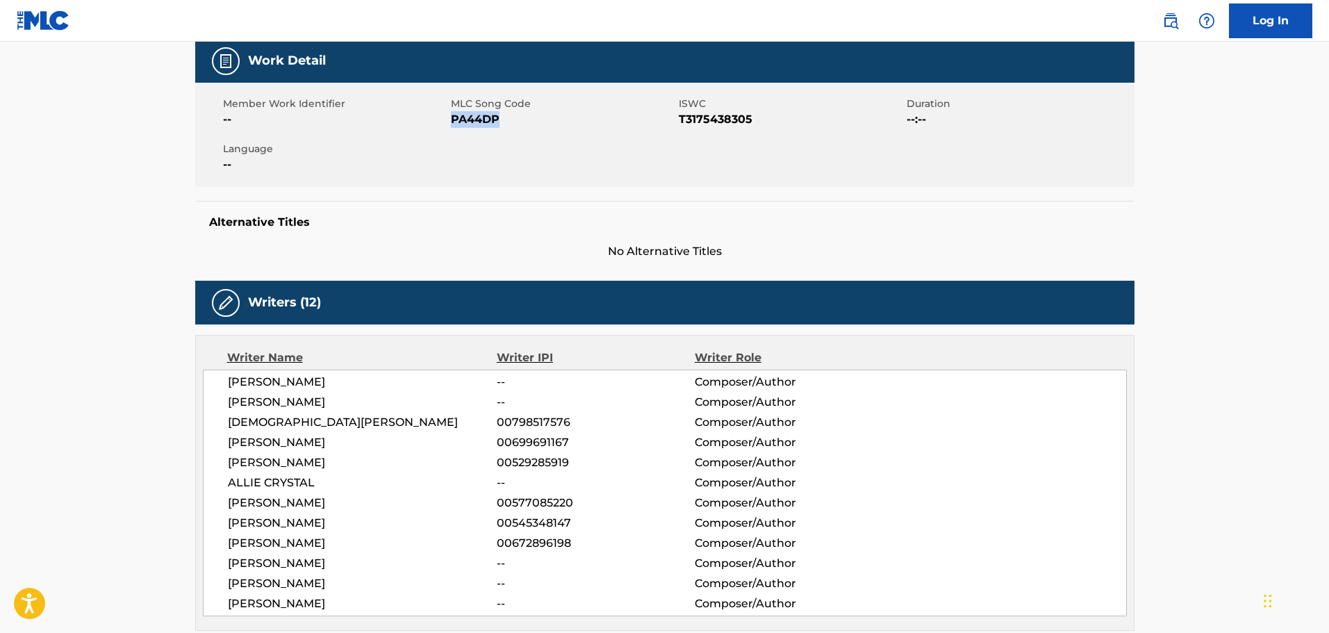
drag, startPoint x: 503, startPoint y: 119, endPoint x: 453, endPoint y: 129, distance: 50.9
click at [453, 129] on div "Member Work Identifier -- MLC Song Code PA44DP ISWC T3175438305 Duration --:-- …" at bounding box center [664, 135] width 939 height 104
copy span "PA44DP"
